Goal: Find contact information: Find contact information

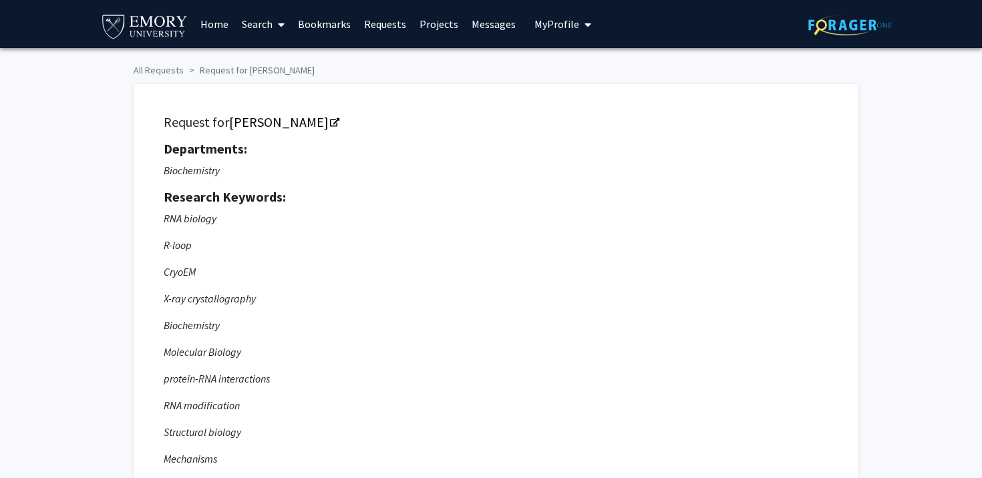
click at [851, 29] on img at bounding box center [851, 25] width 84 height 21
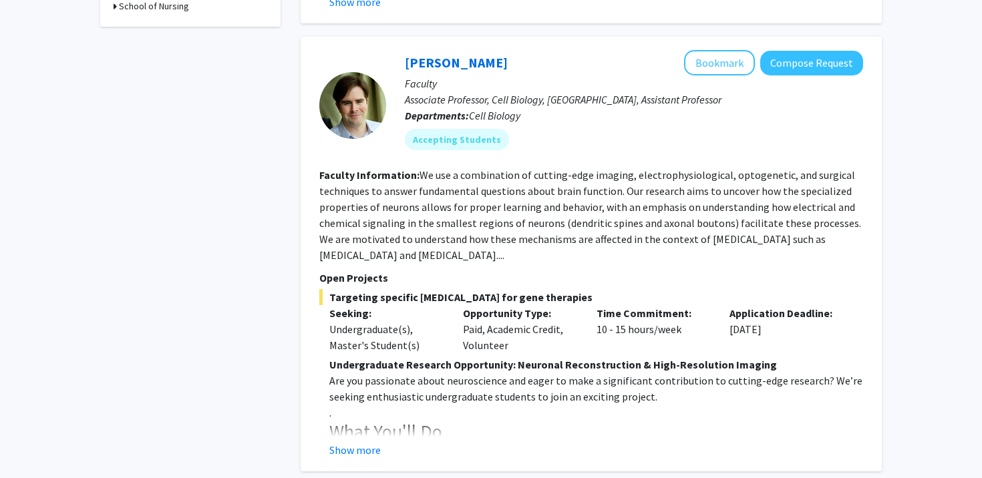
scroll to position [597, 0]
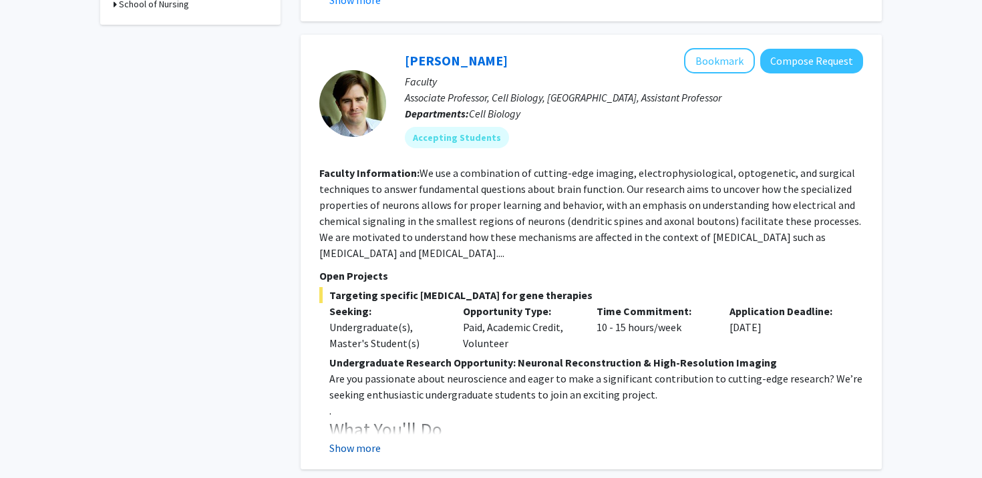
click at [362, 440] on button "Show more" at bounding box center [354, 448] width 51 height 16
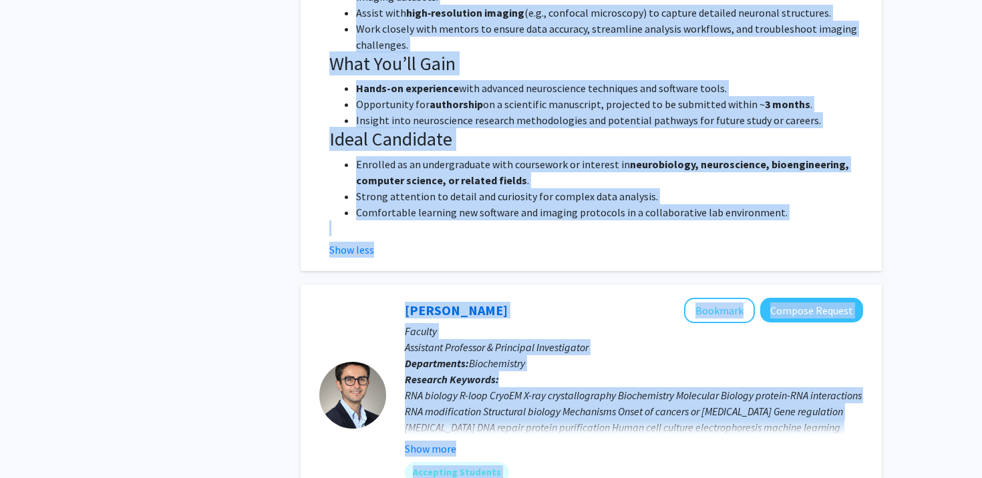
scroll to position [1168, 0]
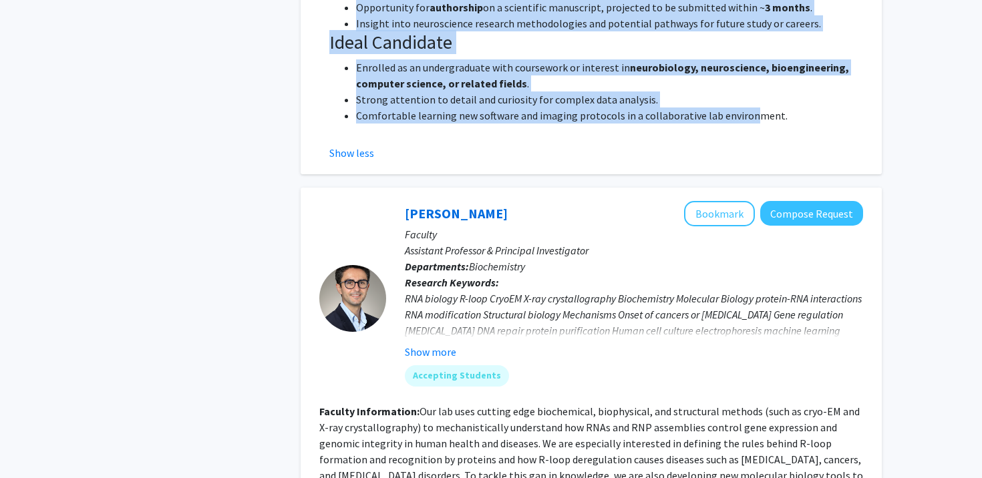
drag, startPoint x: 321, startPoint y: 172, endPoint x: 744, endPoint y: 95, distance: 429.3
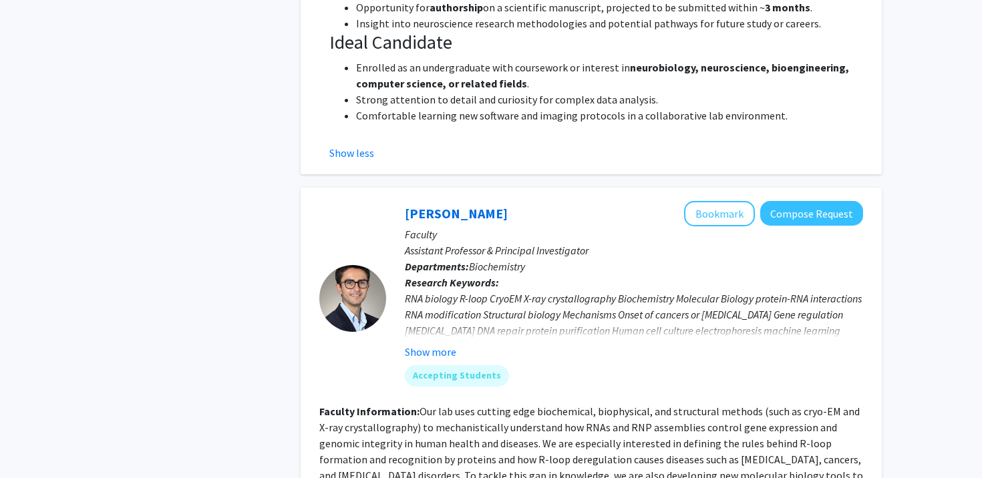
click at [767, 108] on li "Comfortable learning new software and imaging protocols in a collaborative lab …" at bounding box center [609, 116] width 507 height 16
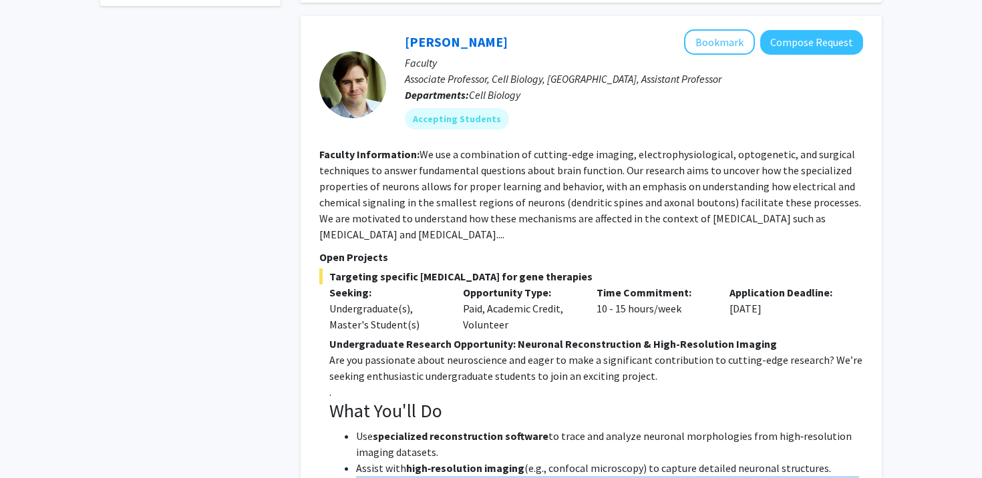
scroll to position [692, 0]
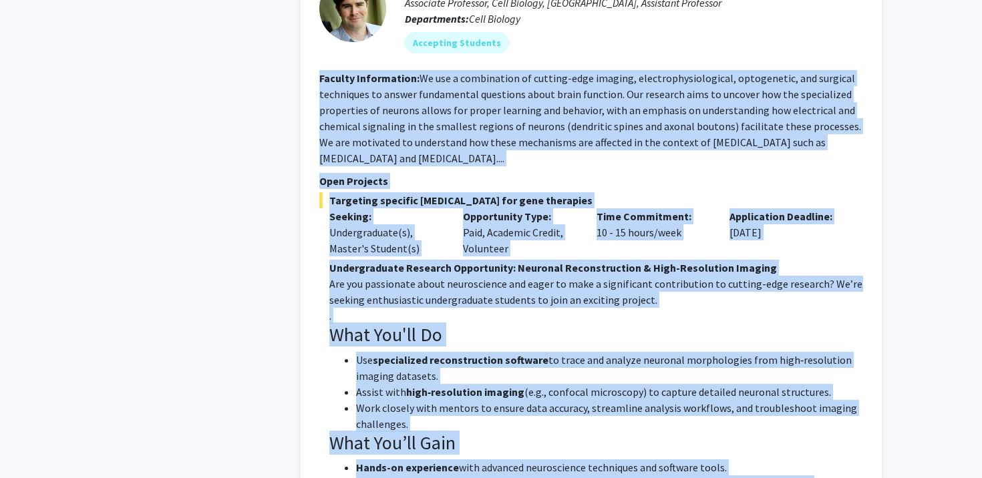
drag, startPoint x: 771, startPoint y: 101, endPoint x: 313, endPoint y: 62, distance: 458.7
click at [313, 62] on div "[PERSON_NAME] Bookmark Compose Request Faculty Associate Professor, Cell Biolog…" at bounding box center [591, 295] width 581 height 711
copy fg-search-faculty "Loremip Dolorsitame: Co adi e seddoeiusmo te incidid-utla etdolor, magnaaliquae…"
click at [313, 63] on div "[PERSON_NAME] Bookmark Compose Request Faculty Associate Professor, Cell Biolog…" at bounding box center [591, 295] width 581 height 711
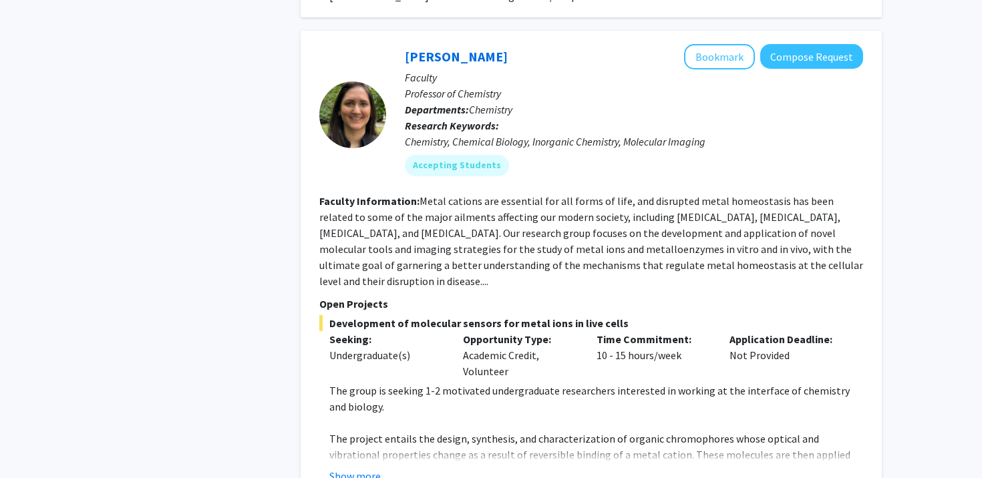
scroll to position [3482, 0]
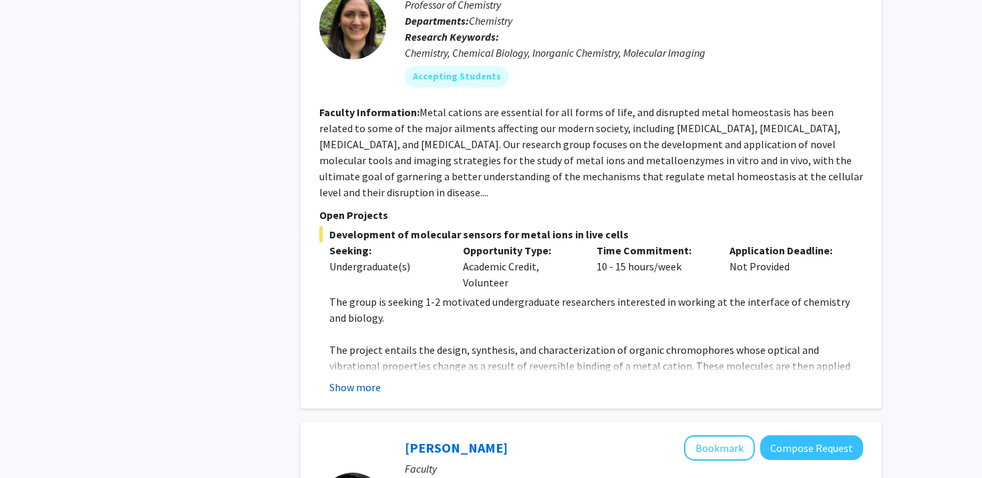
click at [338, 380] on button "Show more" at bounding box center [354, 388] width 51 height 16
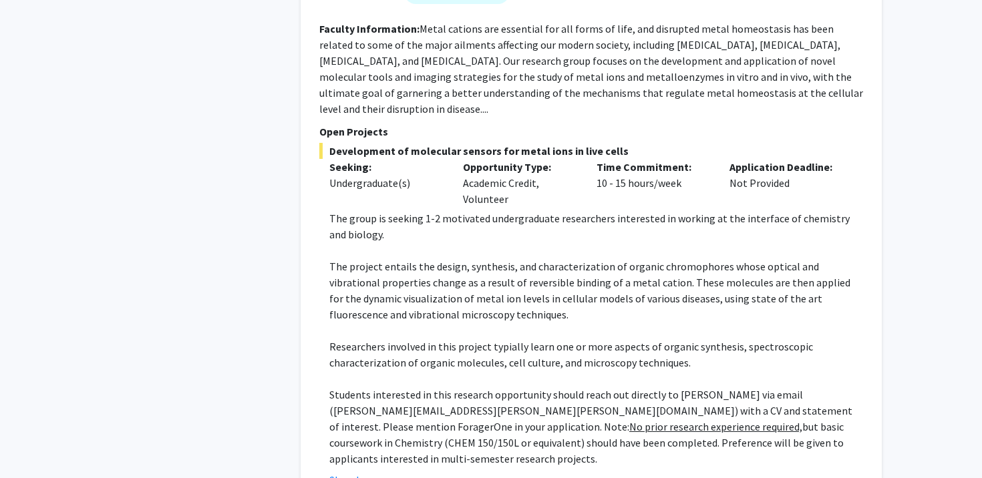
scroll to position [3571, 0]
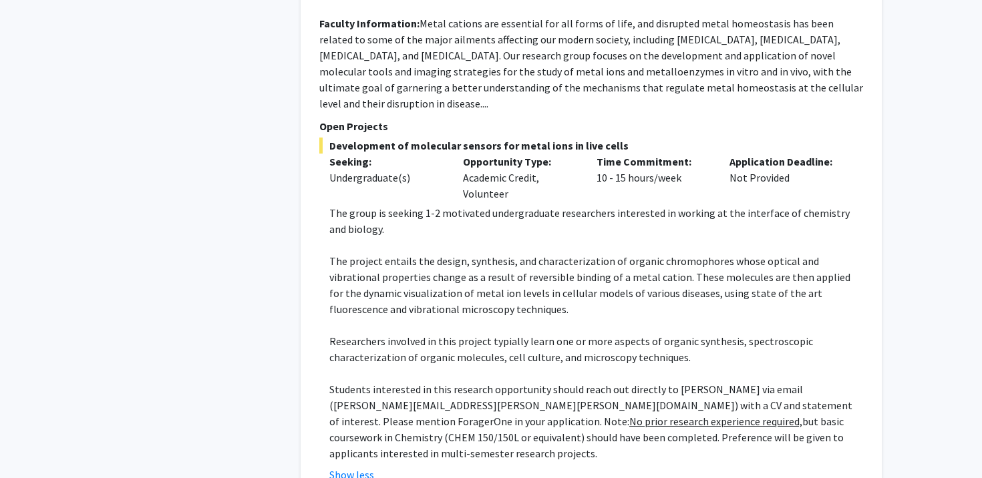
click at [444, 382] on p "Students interested in this research opportunity should reach out directly to […" at bounding box center [596, 422] width 534 height 80
click at [448, 382] on p "Students interested in this research opportunity should reach out directly to […" at bounding box center [596, 422] width 534 height 80
drag, startPoint x: 463, startPoint y: 358, endPoint x: 335, endPoint y: 358, distance: 127.6
click at [335, 382] on p "Students interested in this research opportunity should reach out directly to […" at bounding box center [596, 422] width 534 height 80
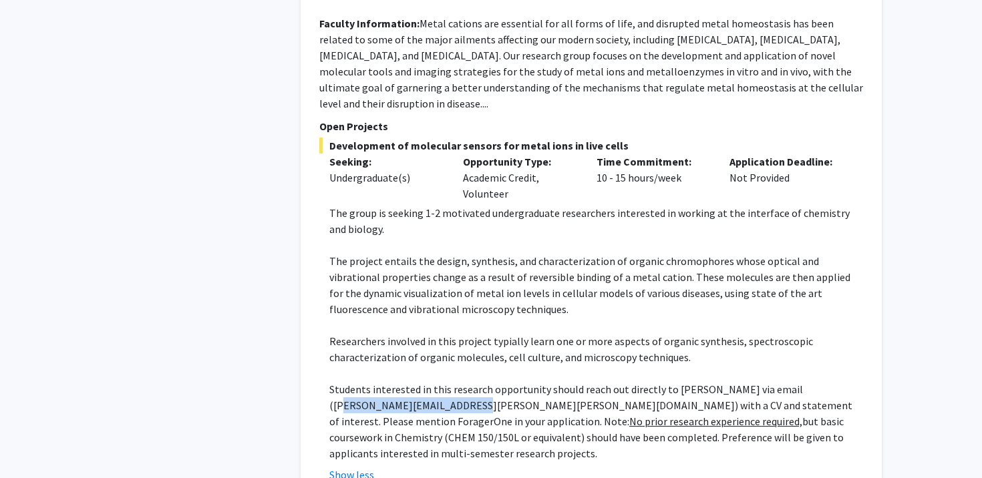
copy p "[PERSON_NAME][EMAIL_ADDRESS][PERSON_NAME][PERSON_NAME][DOMAIN_NAME]"
click at [335, 382] on p "Students interested in this research opportunity should reach out directly to […" at bounding box center [596, 422] width 534 height 80
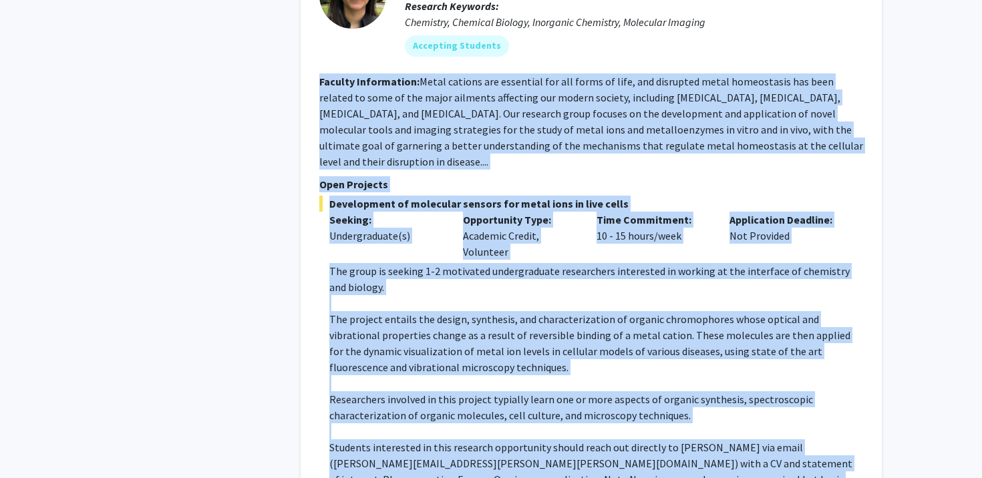
scroll to position [3522, 0]
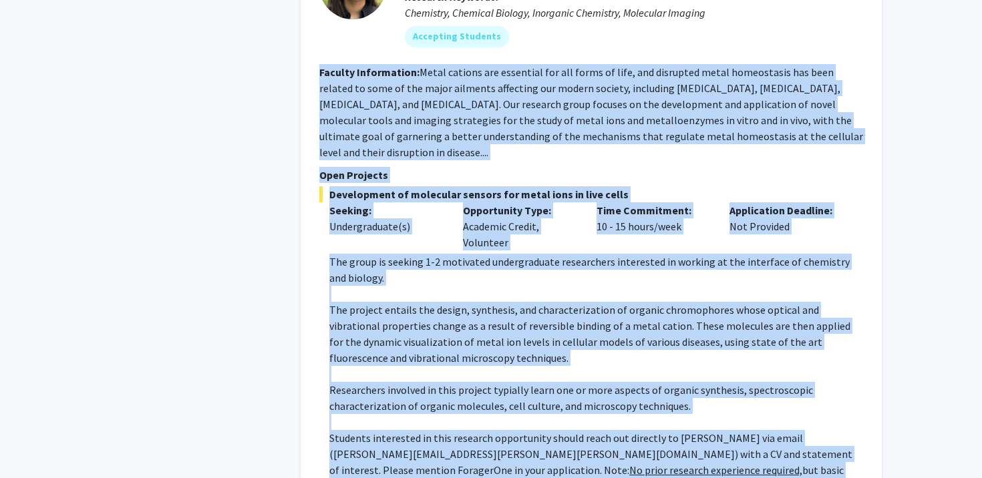
drag, startPoint x: 319, startPoint y: 140, endPoint x: 392, endPoint y: 457, distance: 325.8
click at [392, 457] on fg-search-faculty "[PERSON_NAME] Bookmark Compose Request Faculty Professor of Chemistry Departmen…" at bounding box center [591, 223] width 544 height 617
copy fg-search-faculty "Loremip Dolorsitame: Conse adipisc eli seddoeius tem inc utlab et dolo, mag ali…"
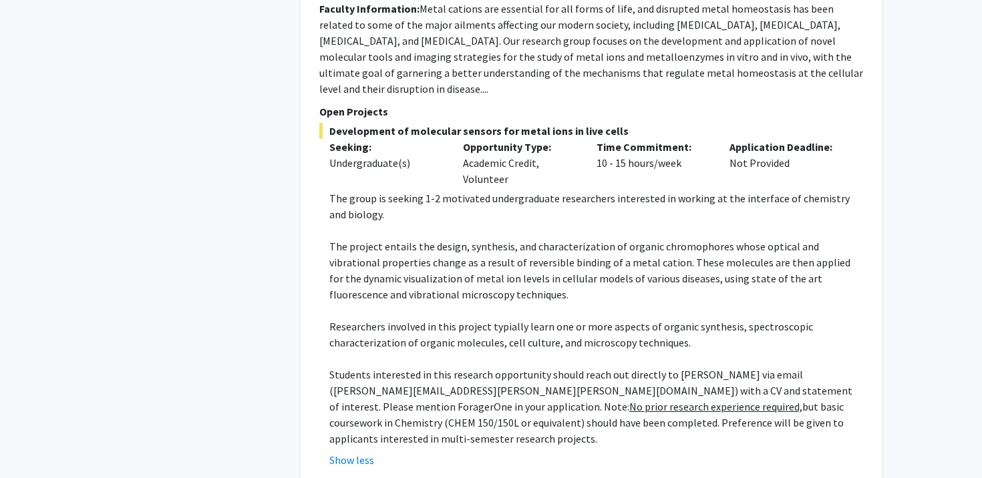
scroll to position [3613, 0]
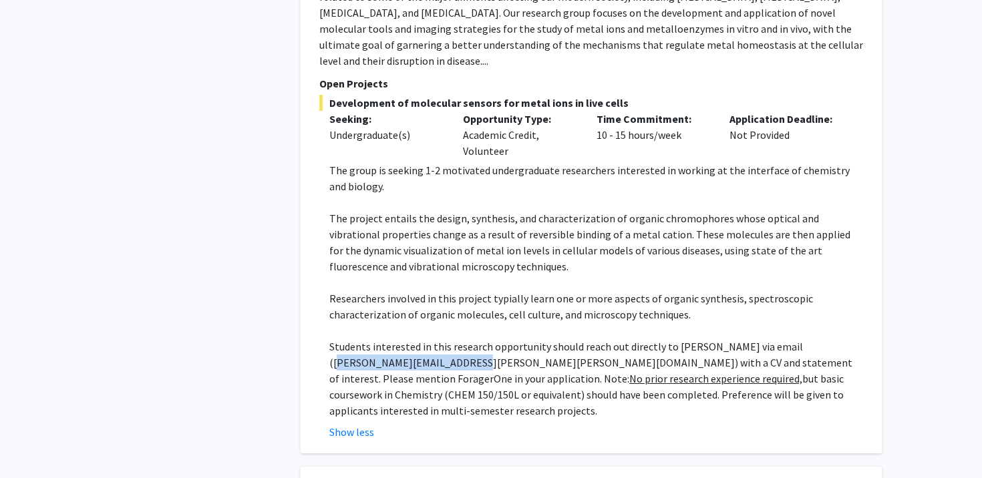
drag, startPoint x: 334, startPoint y: 311, endPoint x: 462, endPoint y: 316, distance: 128.4
click at [462, 339] on p "Students interested in this research opportunity should reach out directly to […" at bounding box center [596, 379] width 534 height 80
copy p "[PERSON_NAME][EMAIL_ADDRESS][PERSON_NAME][PERSON_NAME][DOMAIN_NAME]"
click at [462, 339] on p "Students interested in this research opportunity should reach out directly to […" at bounding box center [596, 379] width 534 height 80
